Goal: Communication & Community: Answer question/provide support

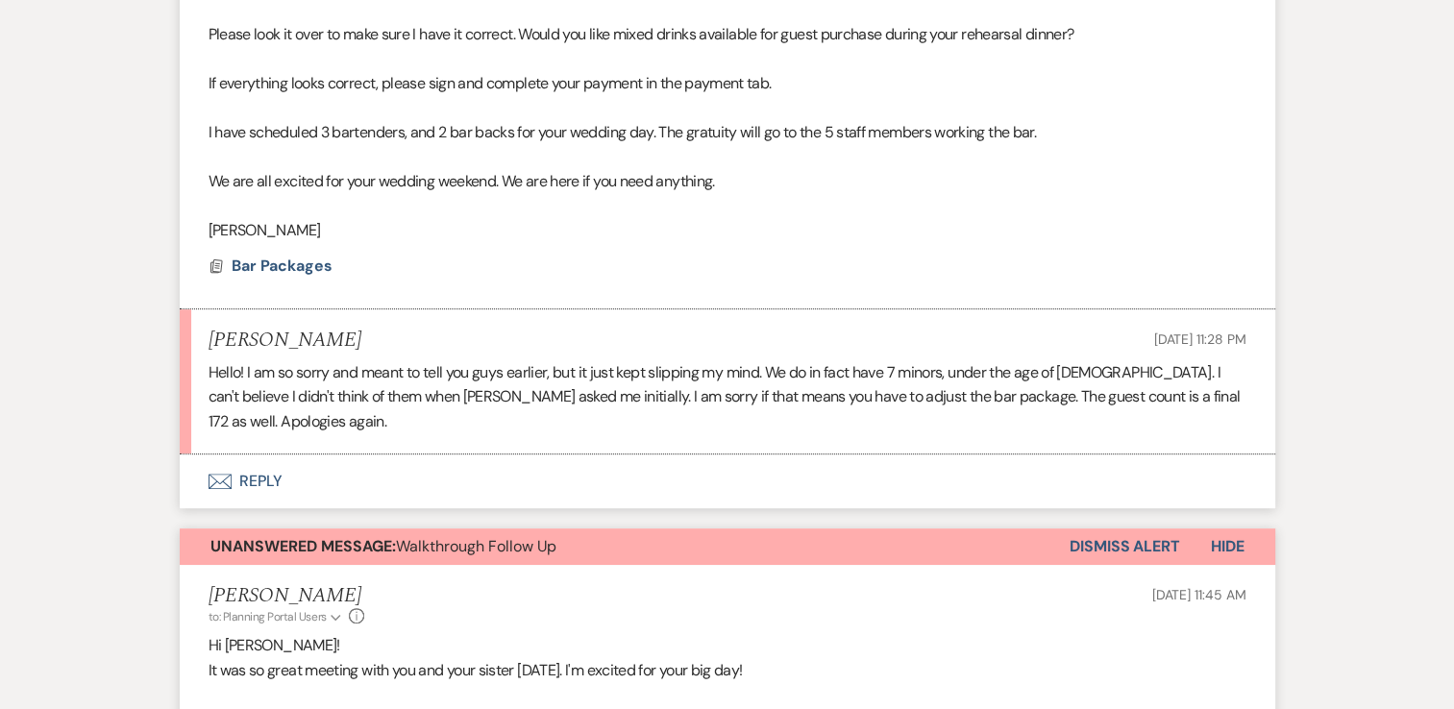
scroll to position [790, 0]
click at [280, 456] on button "Envelope Reply" at bounding box center [728, 481] width 1096 height 54
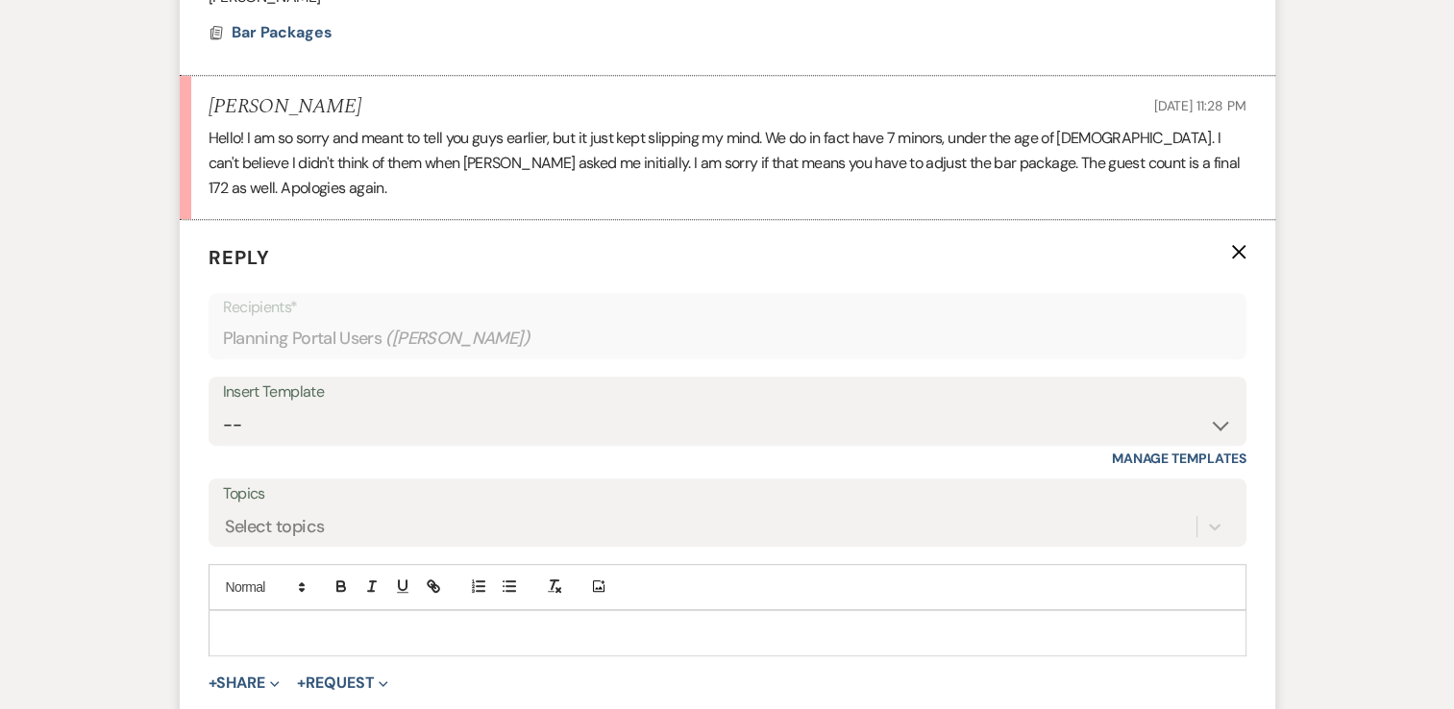
scroll to position [1078, 0]
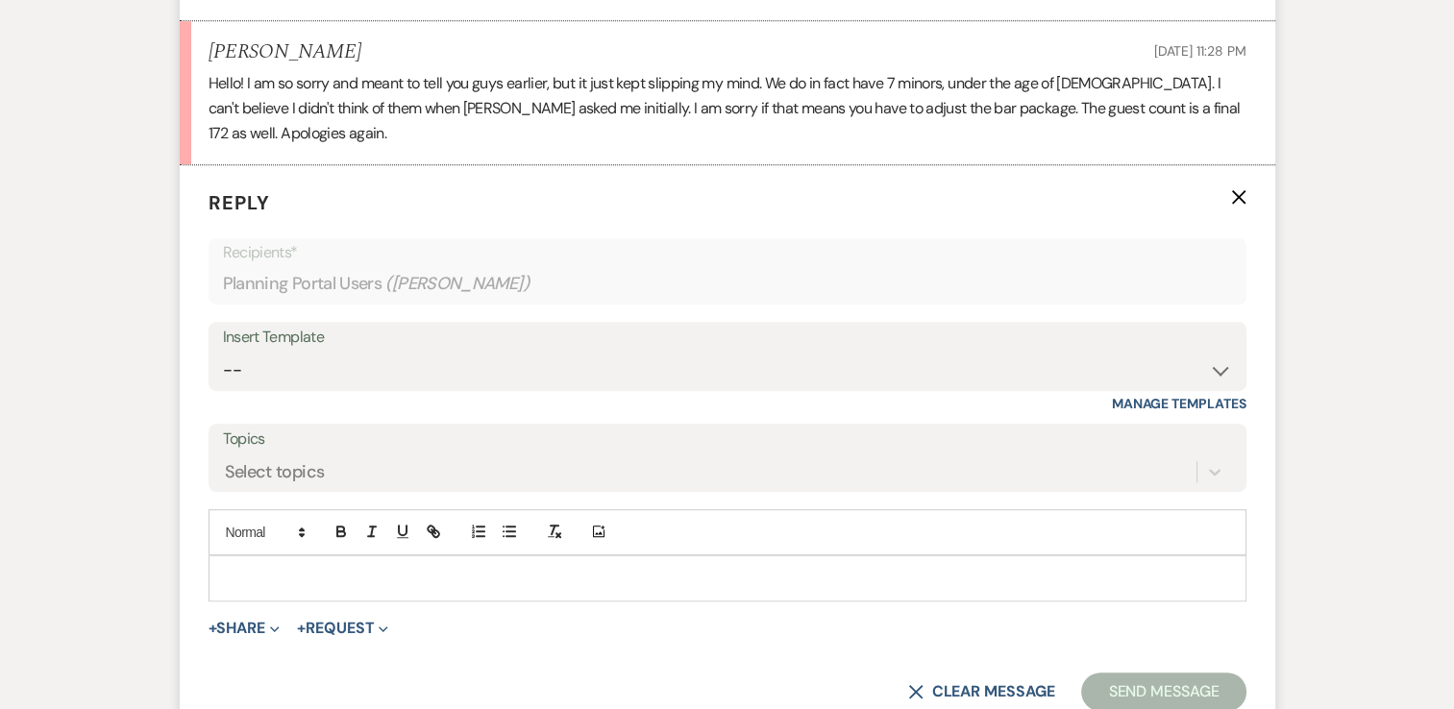
click at [357, 568] on p at bounding box center [727, 578] width 1007 height 21
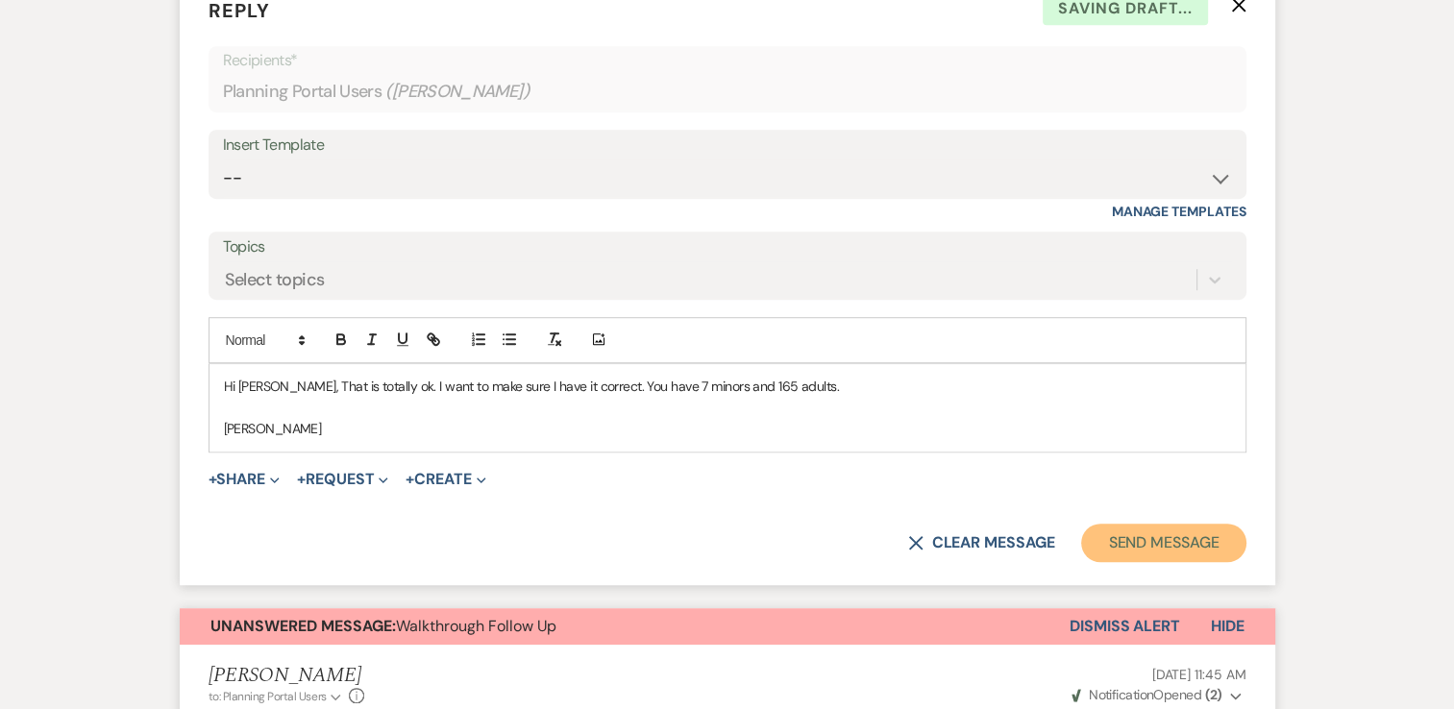
click at [1160, 524] on button "Send Message" at bounding box center [1163, 543] width 164 height 38
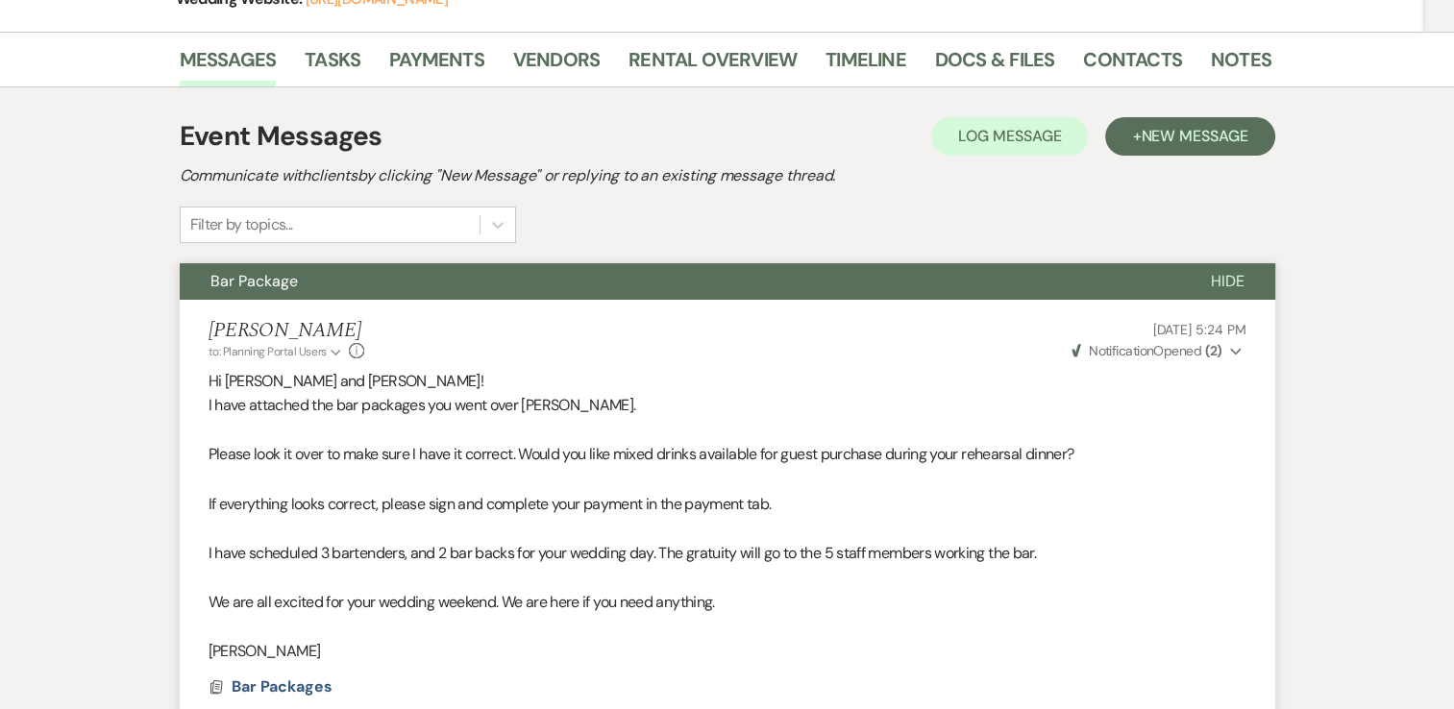
scroll to position [0, 0]
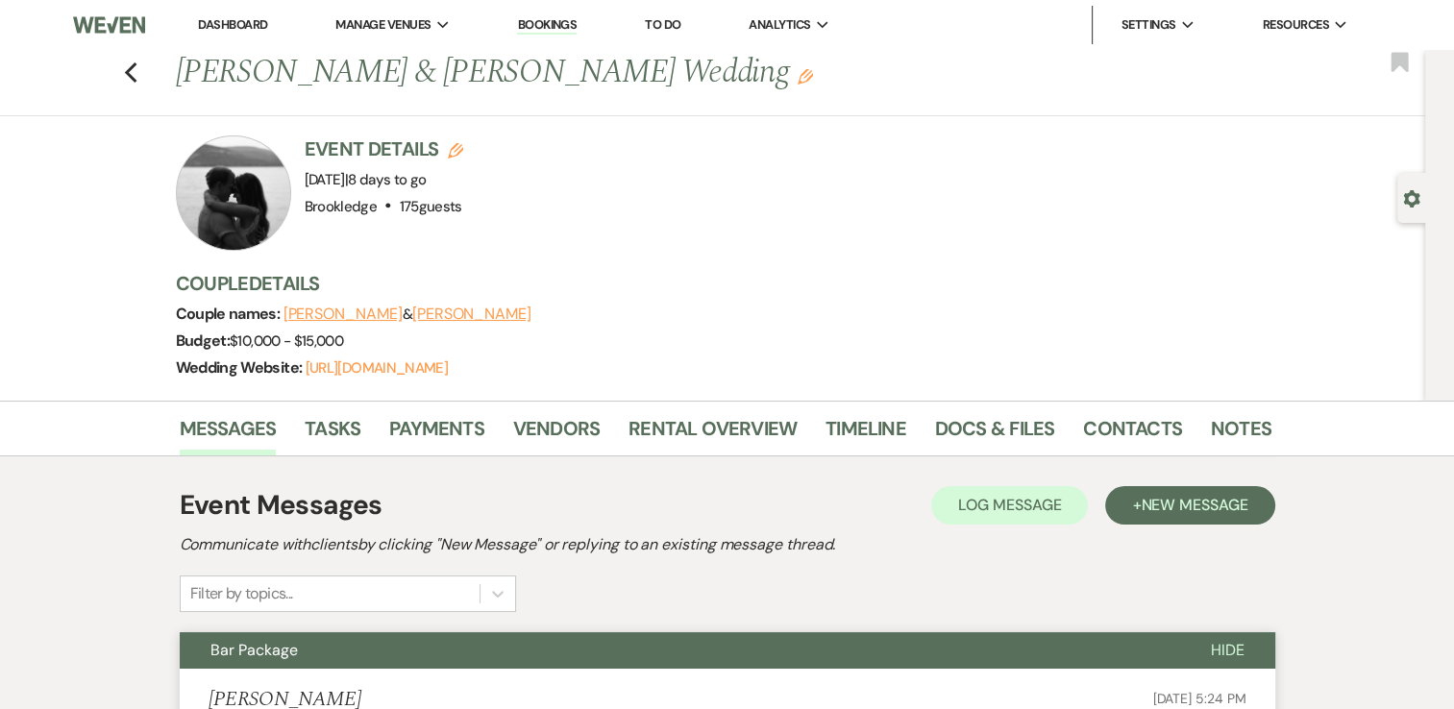
click at [261, 26] on link "Dashboard" at bounding box center [232, 24] width 69 height 16
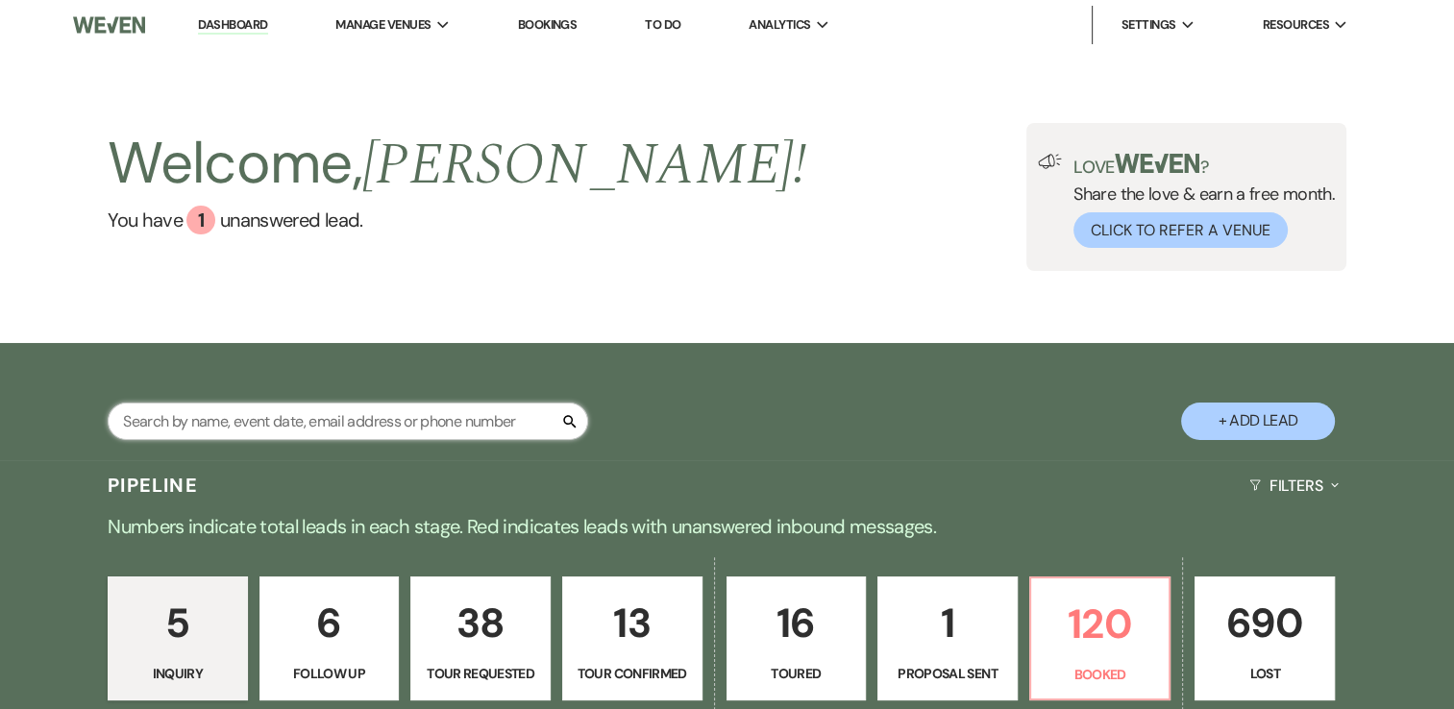
click at [466, 418] on input "text" at bounding box center [348, 421] width 480 height 37
type input "[PERSON_NAME]"
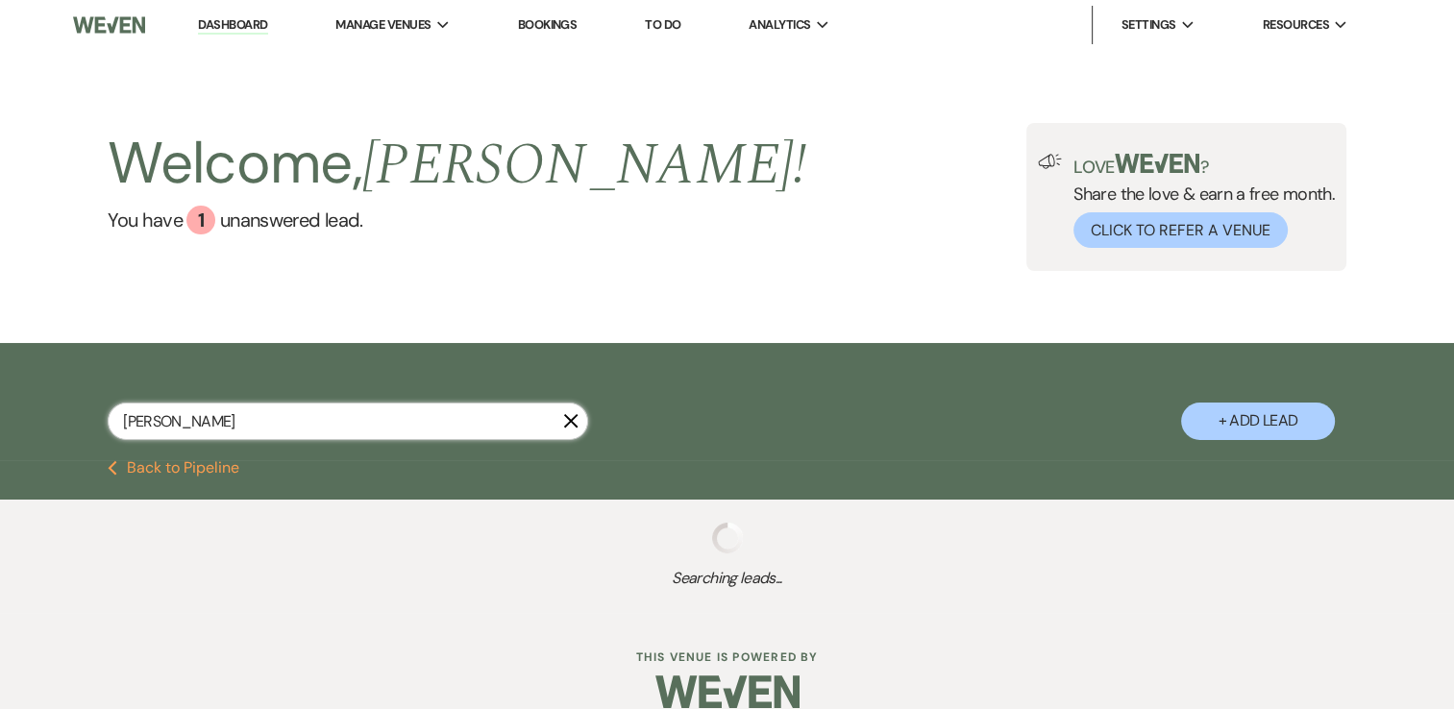
select select "8"
select select "4"
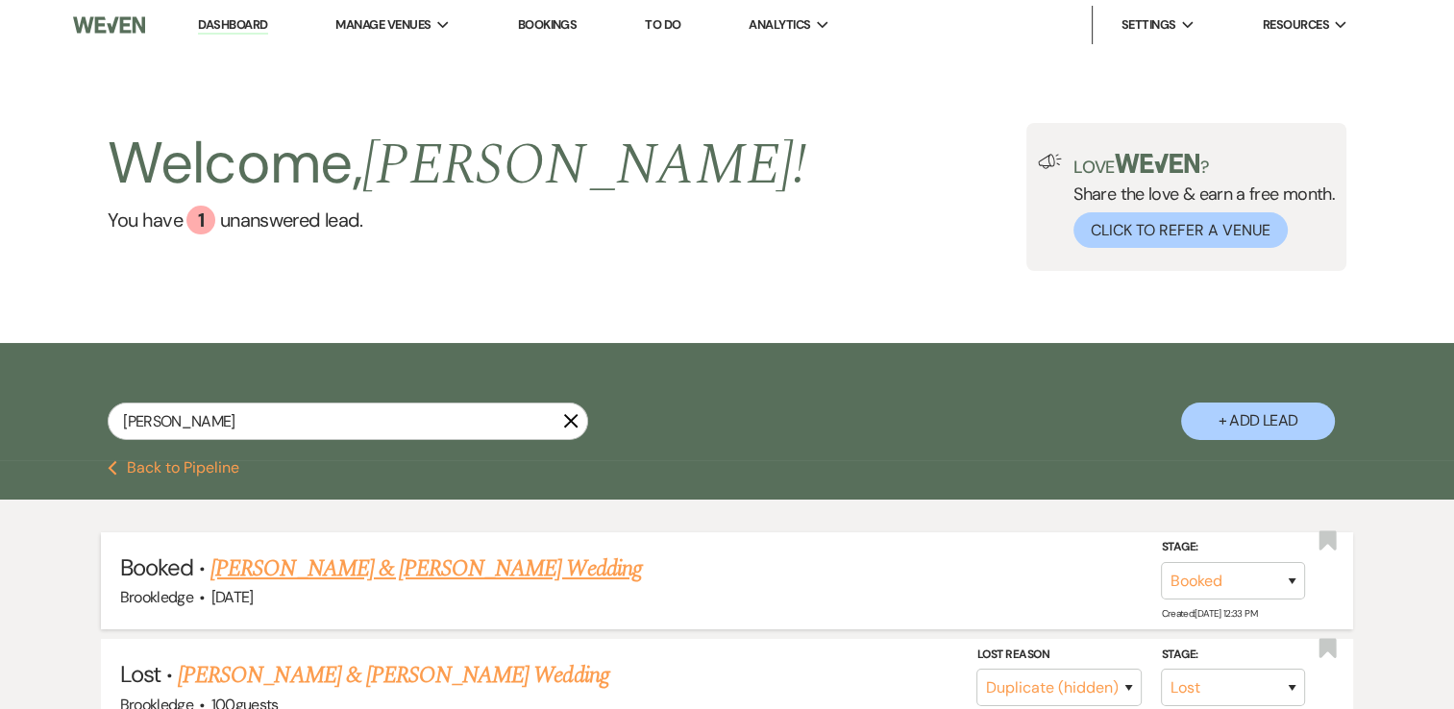
click at [426, 566] on link "[PERSON_NAME] & [PERSON_NAME] Wedding" at bounding box center [425, 569] width 431 height 35
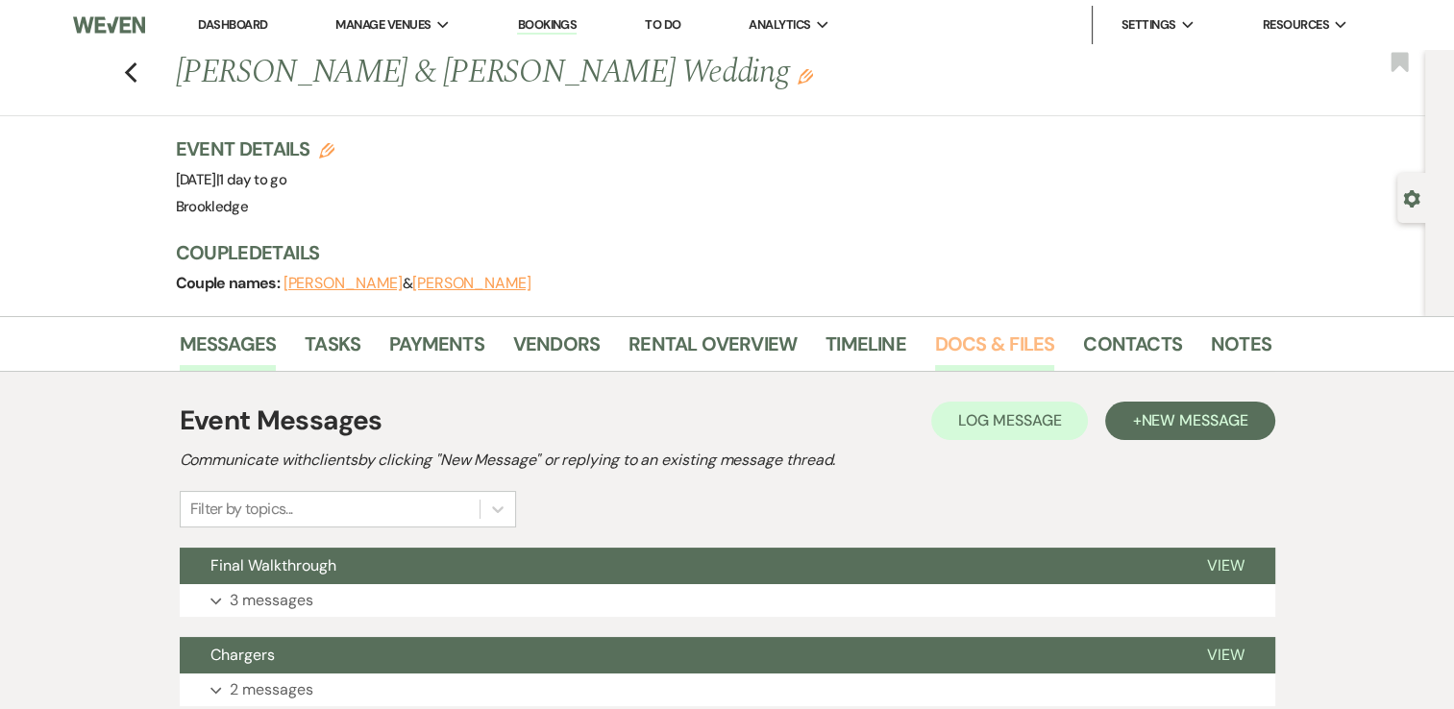
click at [973, 347] on link "Docs & Files" at bounding box center [994, 350] width 119 height 42
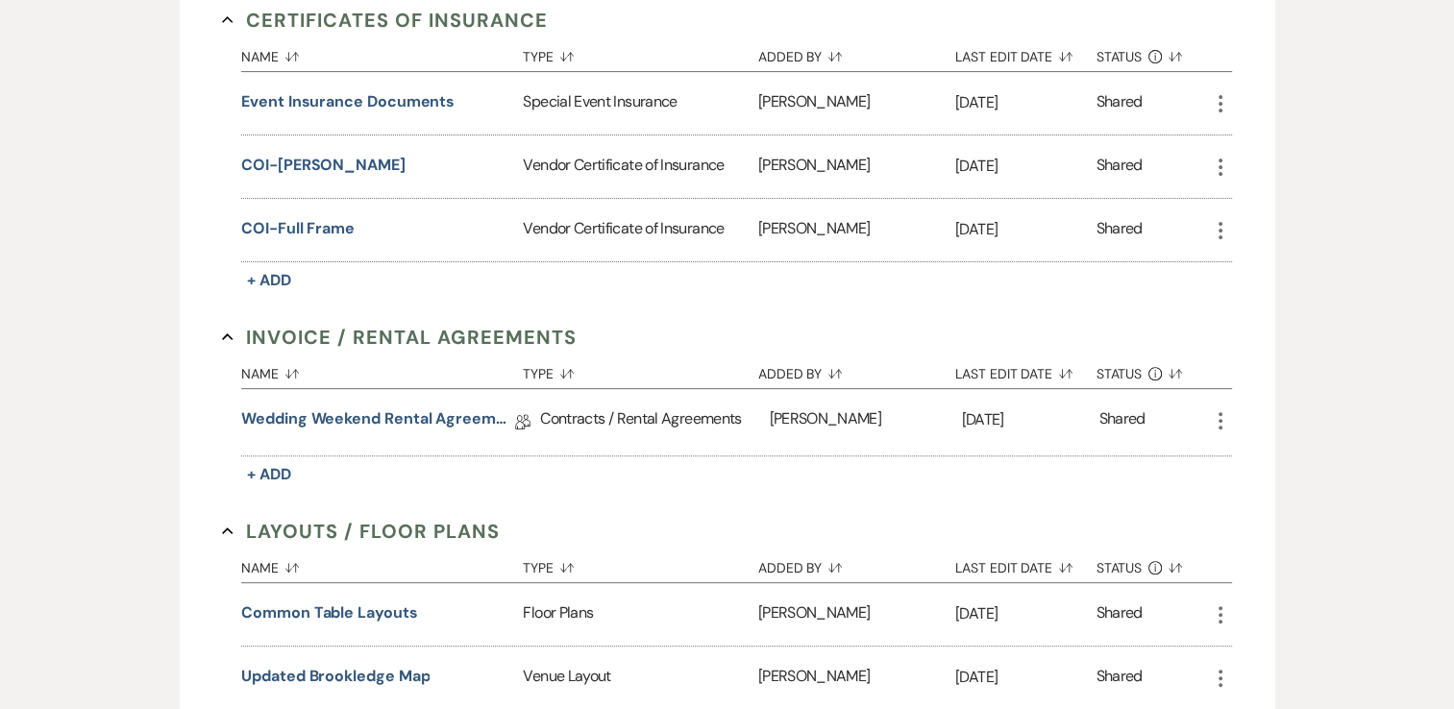
scroll to position [577, 0]
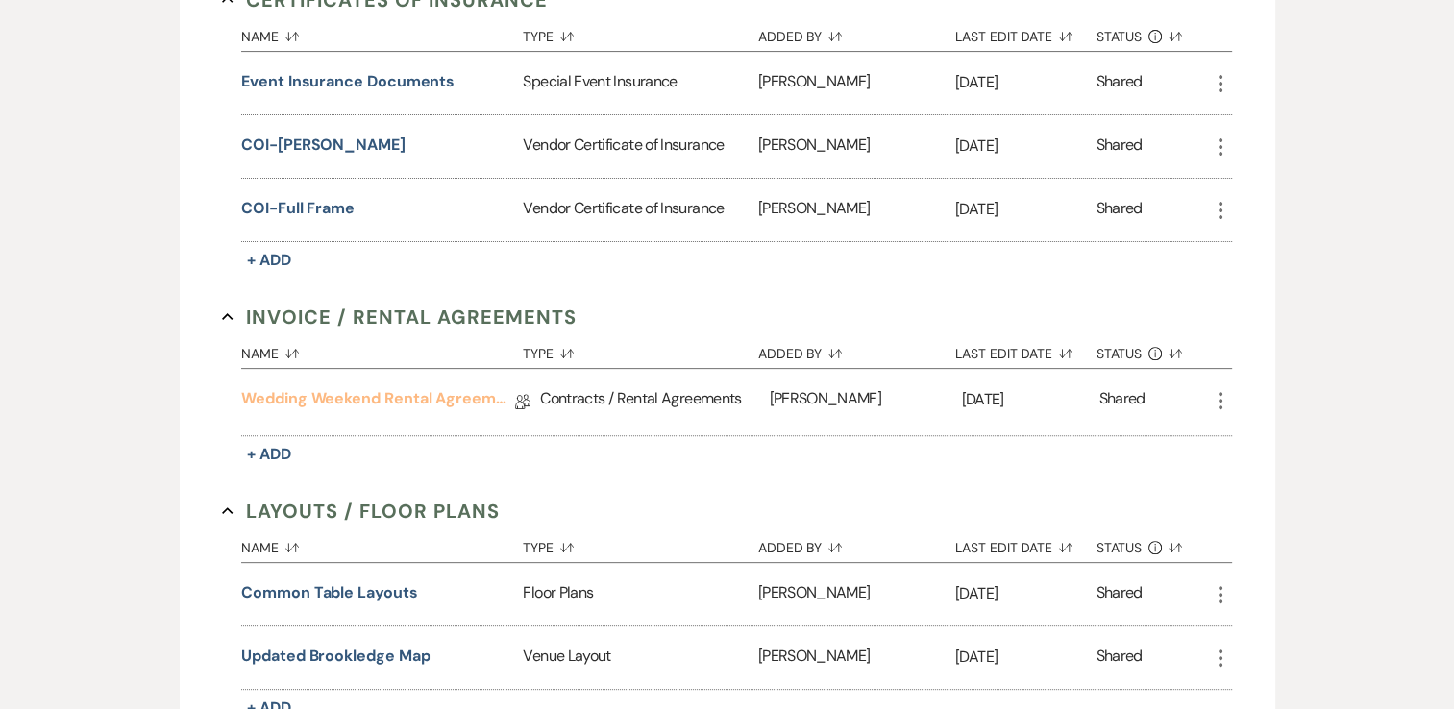
click at [403, 392] on link "Wedding Weekend Rental Agreement" at bounding box center [378, 402] width 274 height 30
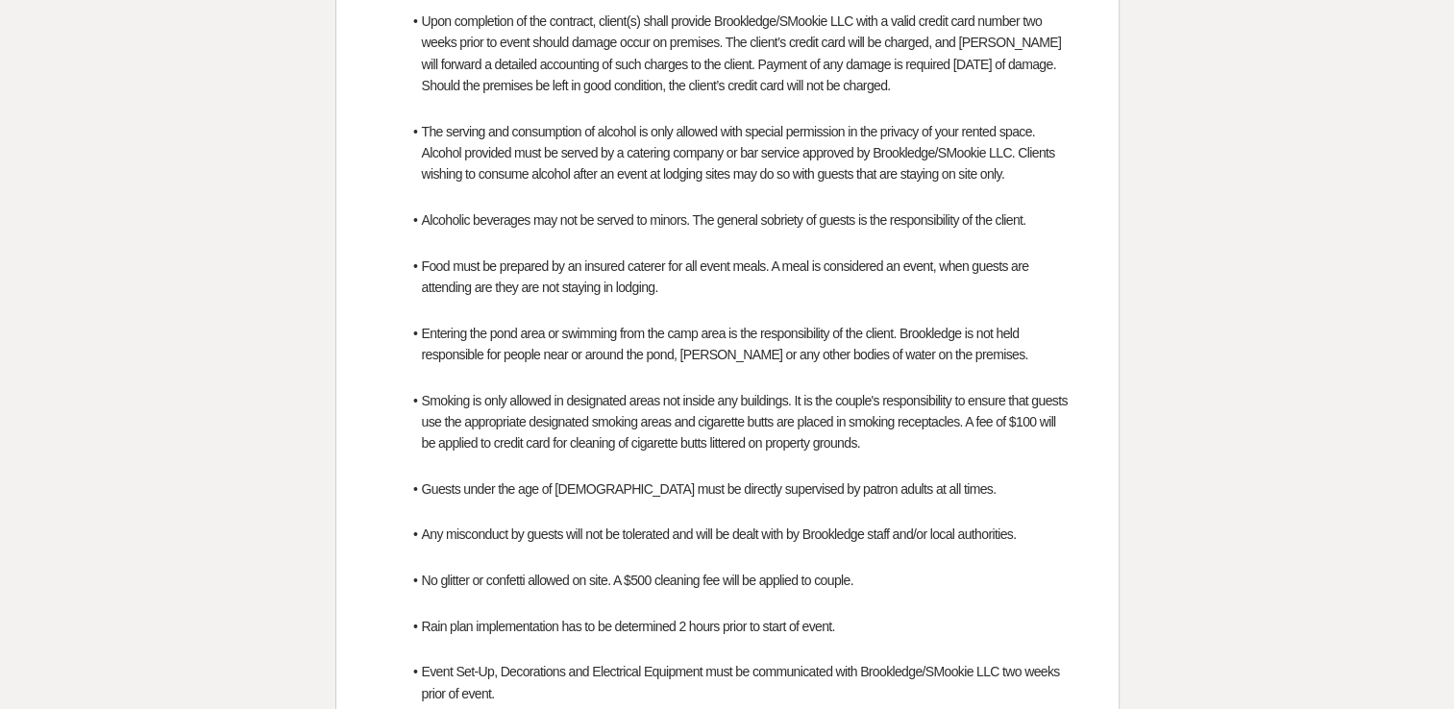
scroll to position [1249, 0]
